Goal: Navigation & Orientation: Find specific page/section

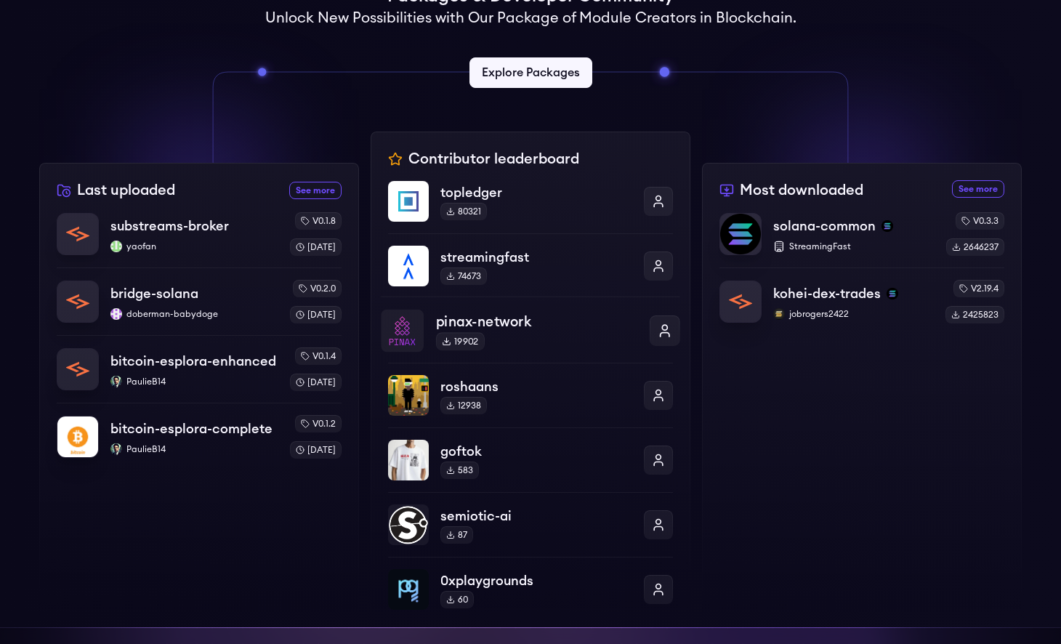
scroll to position [414, 0]
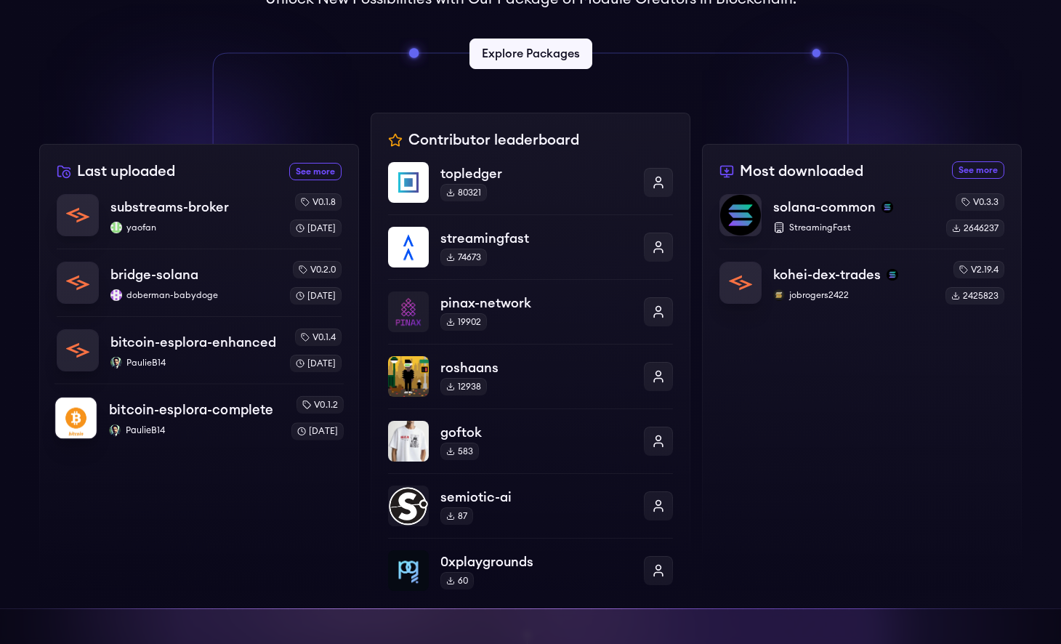
click at [153, 436] on p "PaulieB14" at bounding box center [194, 431] width 170 height 12
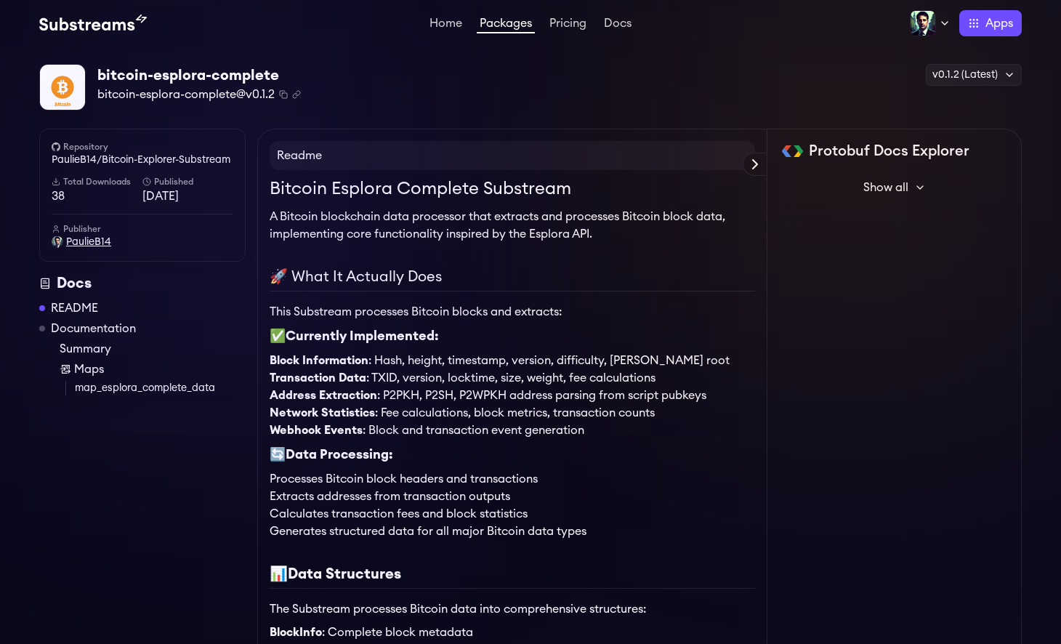
click at [86, 244] on span "PaulieB14" at bounding box center [88, 242] width 45 height 15
